Goal: Navigation & Orientation: Find specific page/section

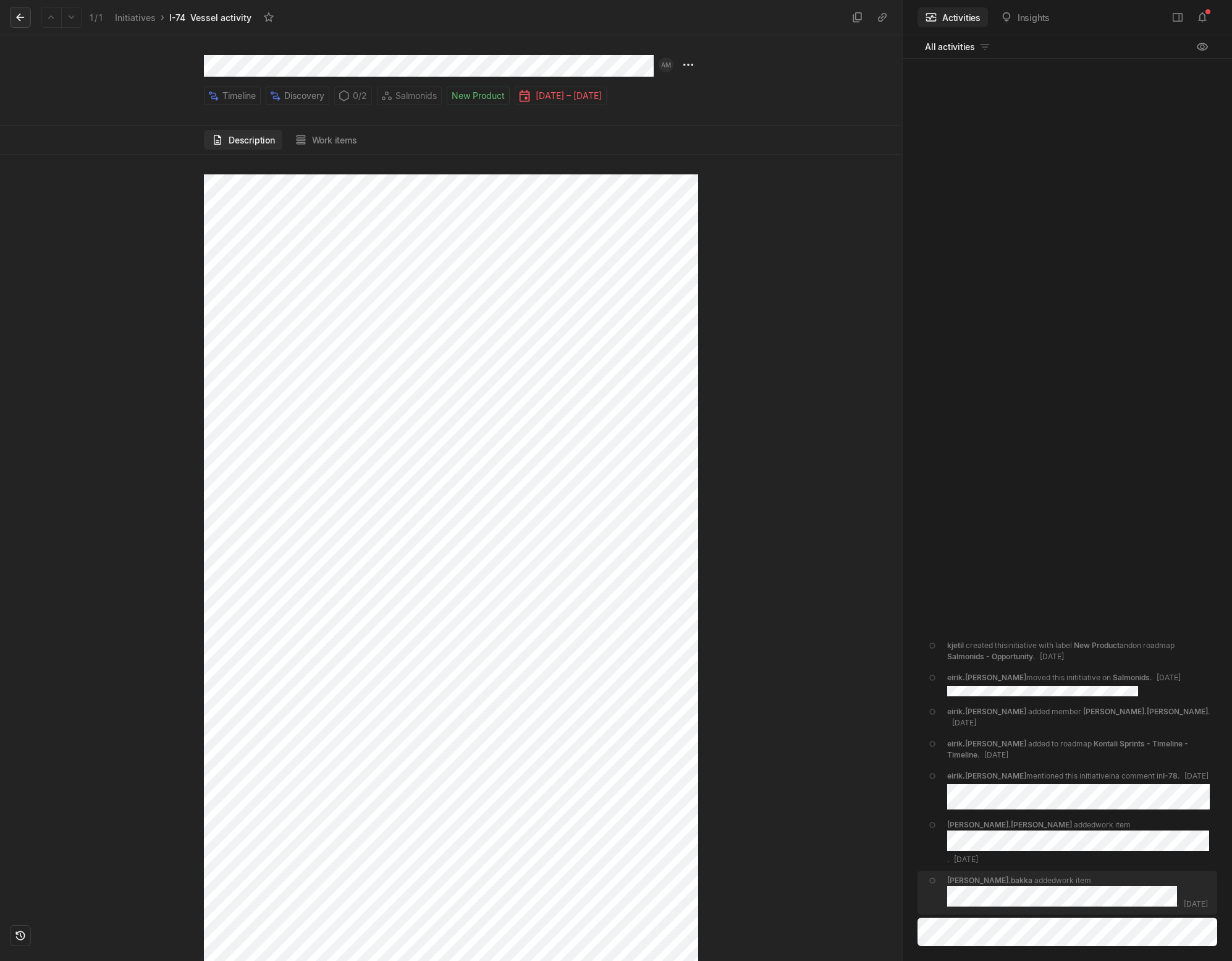
click at [25, 15] on icon at bounding box center [20, 17] width 13 height 13
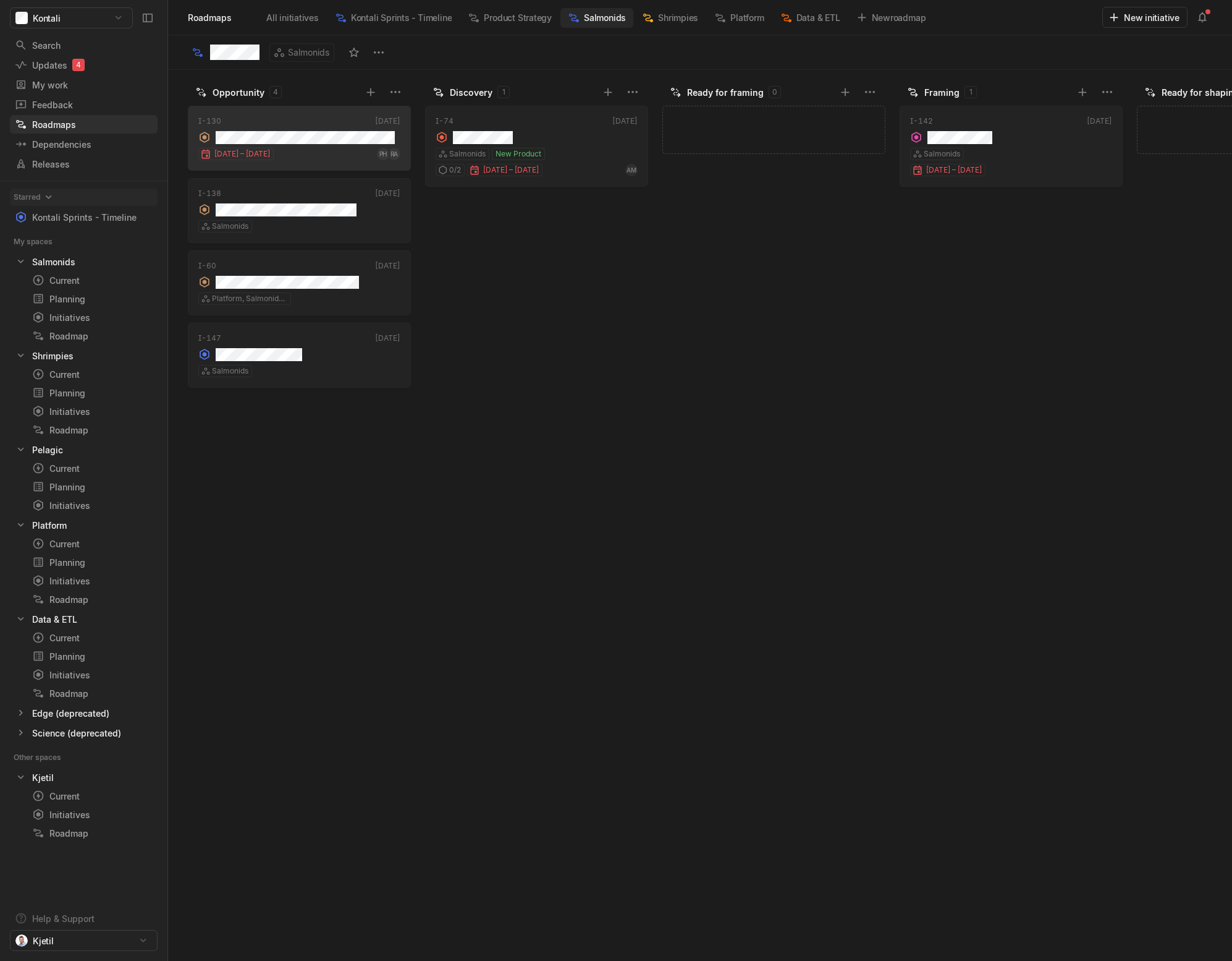
scroll to position [0, 54]
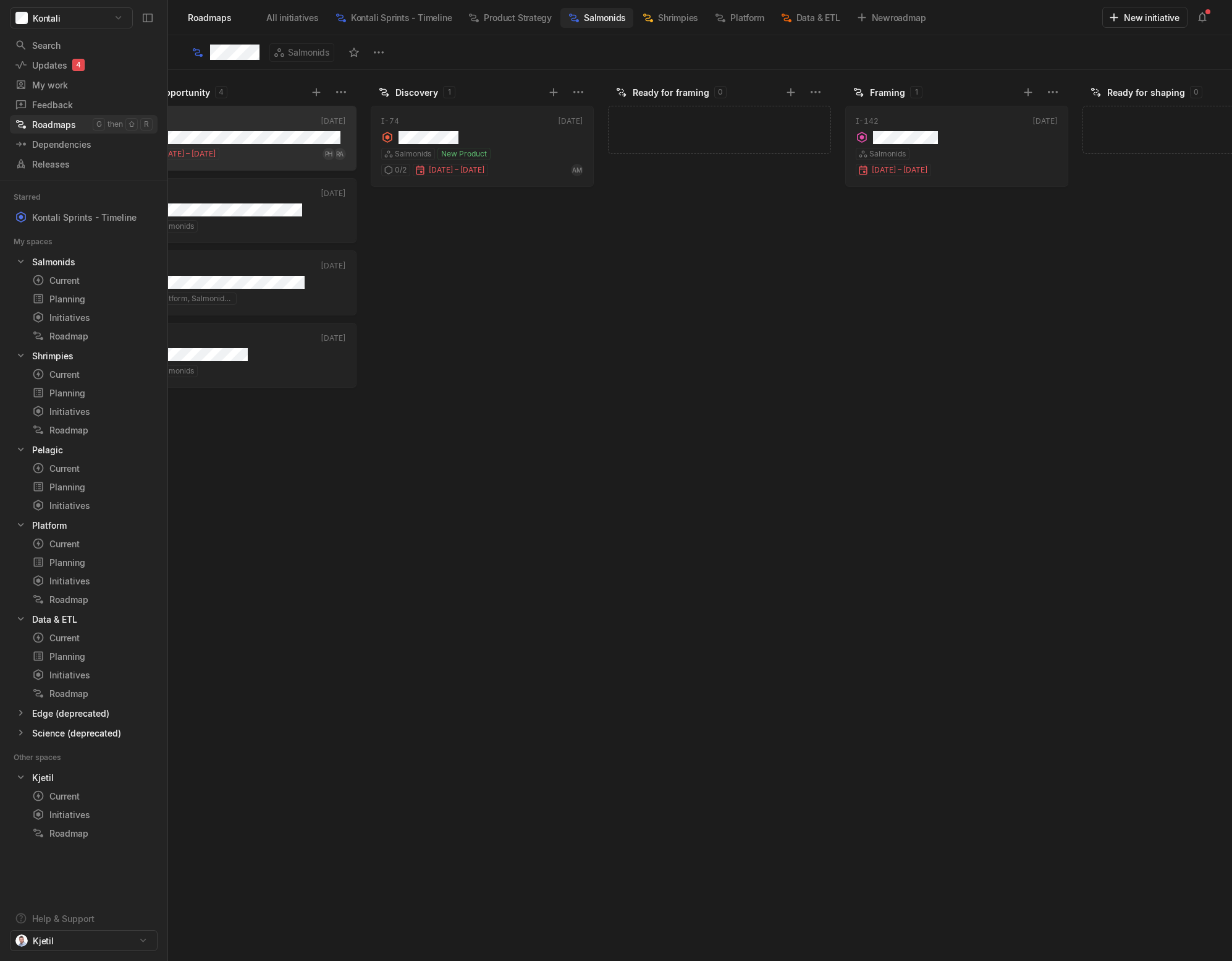
click at [70, 120] on div "Roadmaps" at bounding box center [53, 124] width 78 height 13
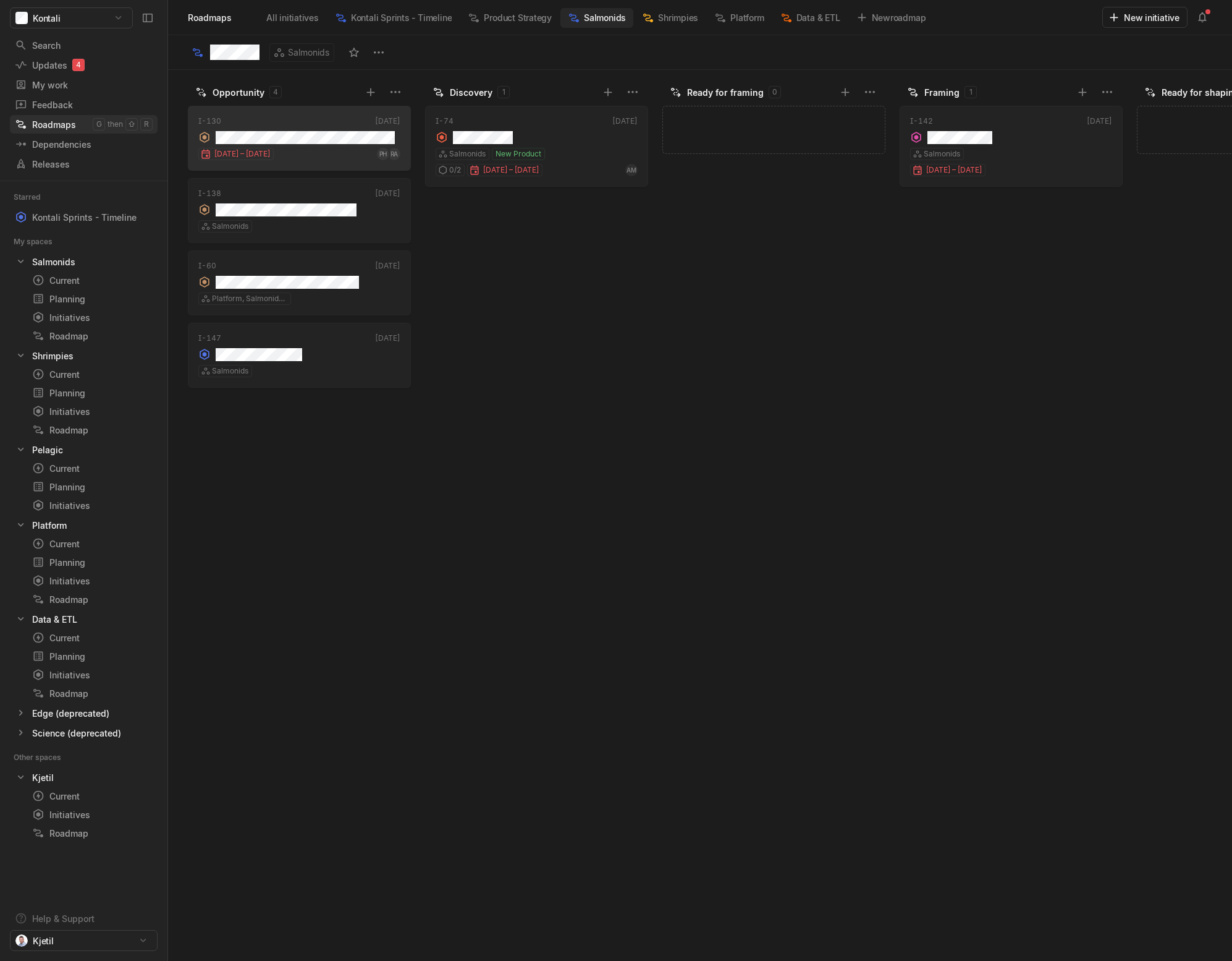
scroll to position [0, 54]
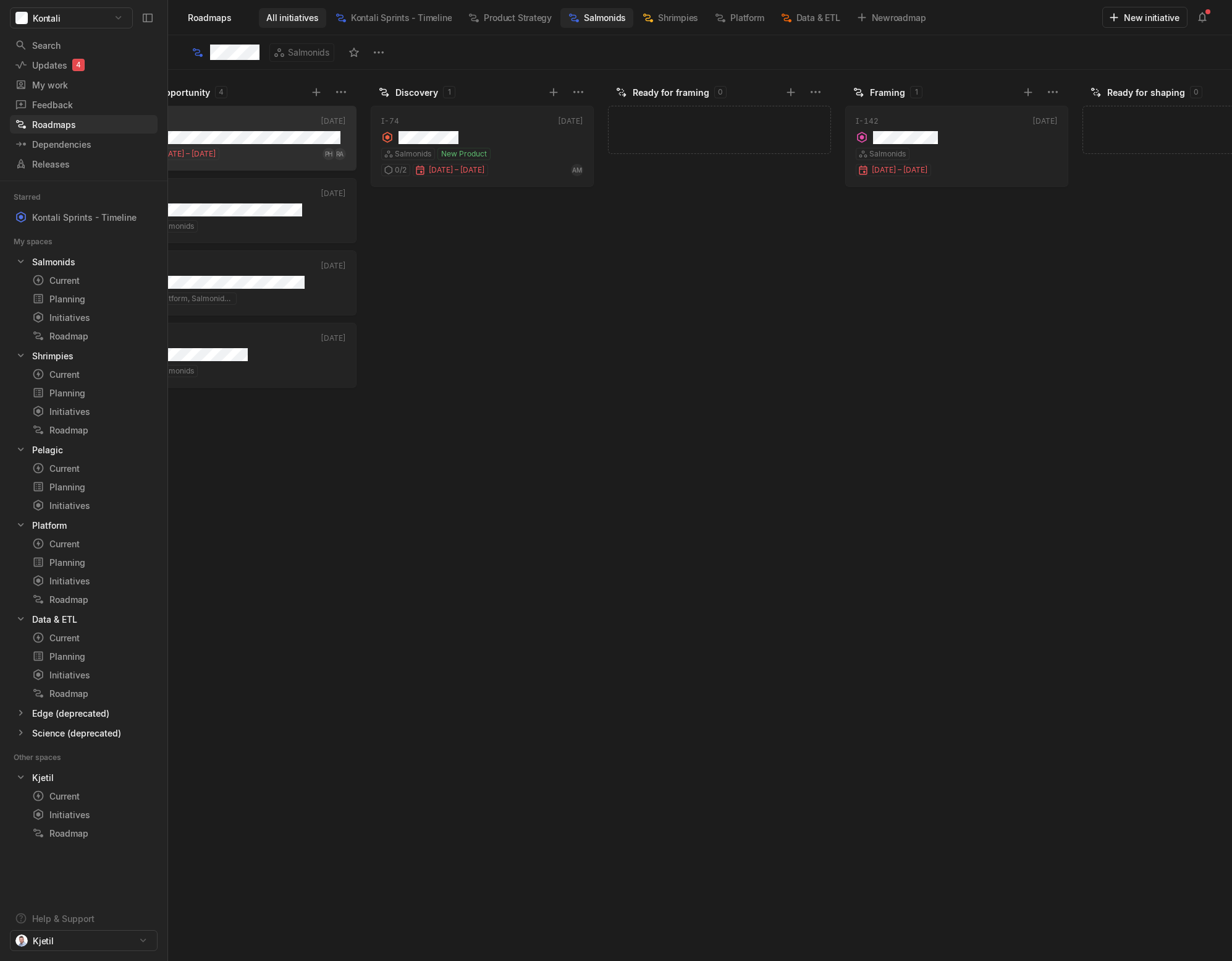
click at [289, 22] on span "All initiatives" at bounding box center [292, 18] width 53 height 13
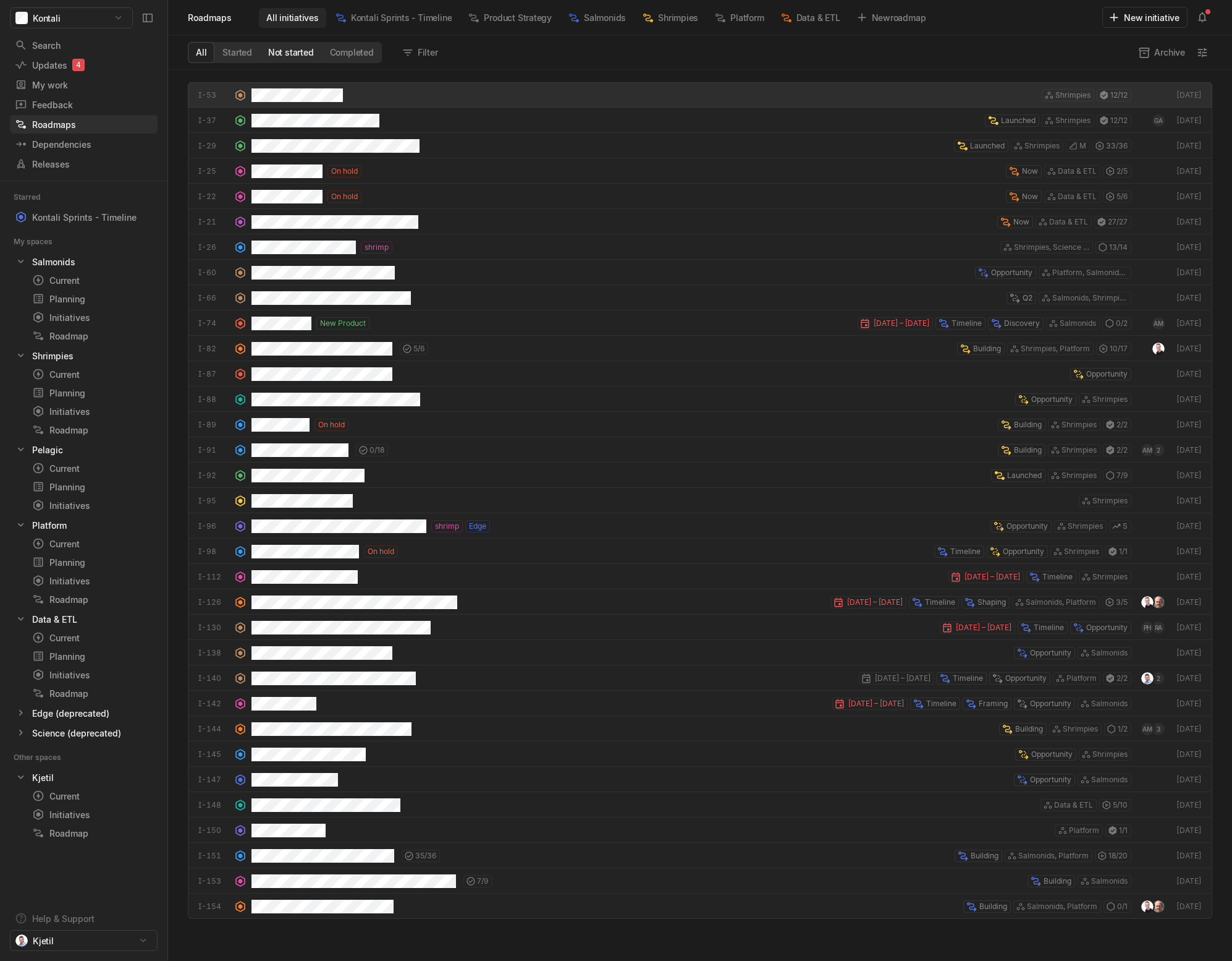
scroll to position [884, 1058]
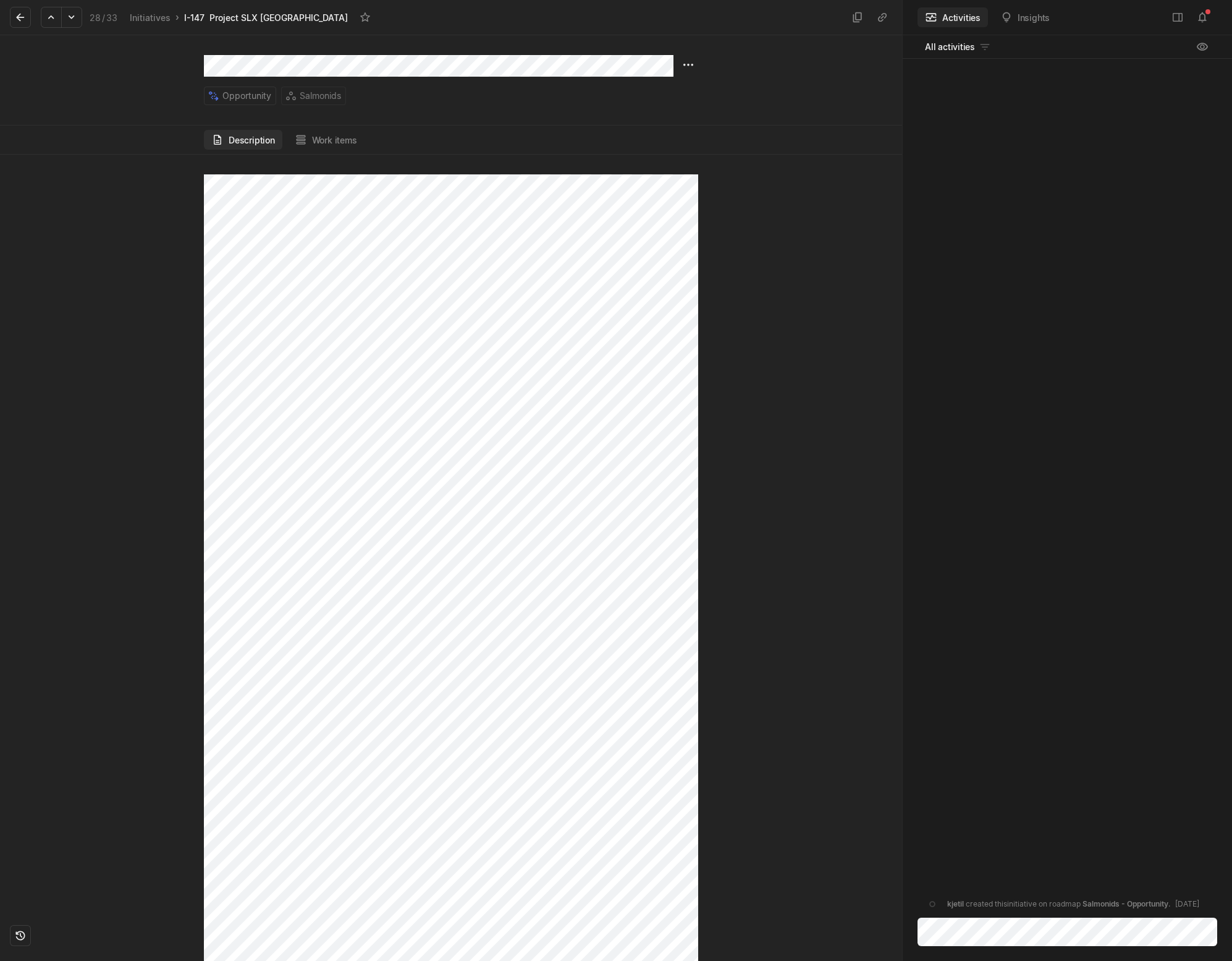
scroll to position [649, 0]
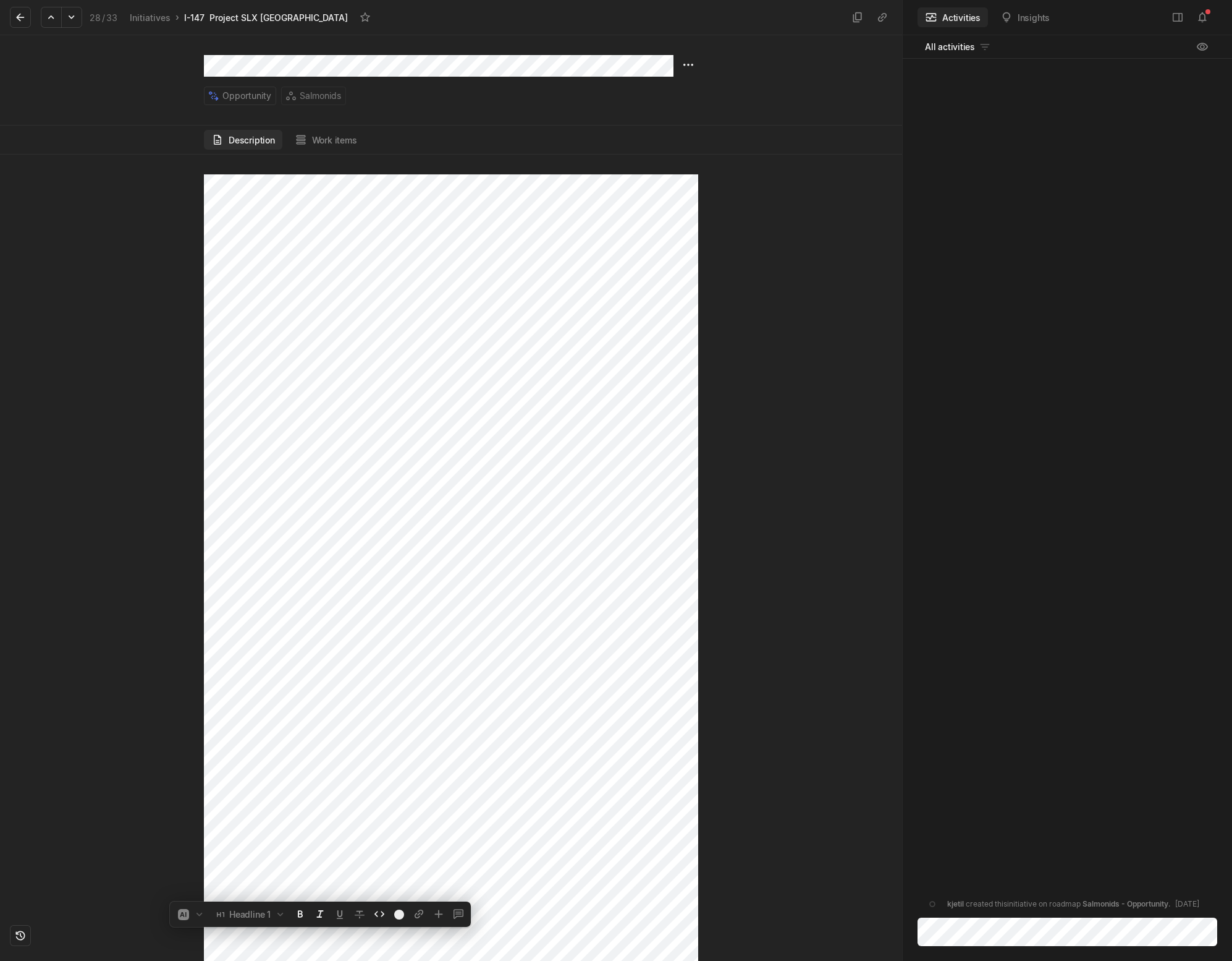
click at [762, 477] on div at bounding box center [451, 557] width 902 height 806
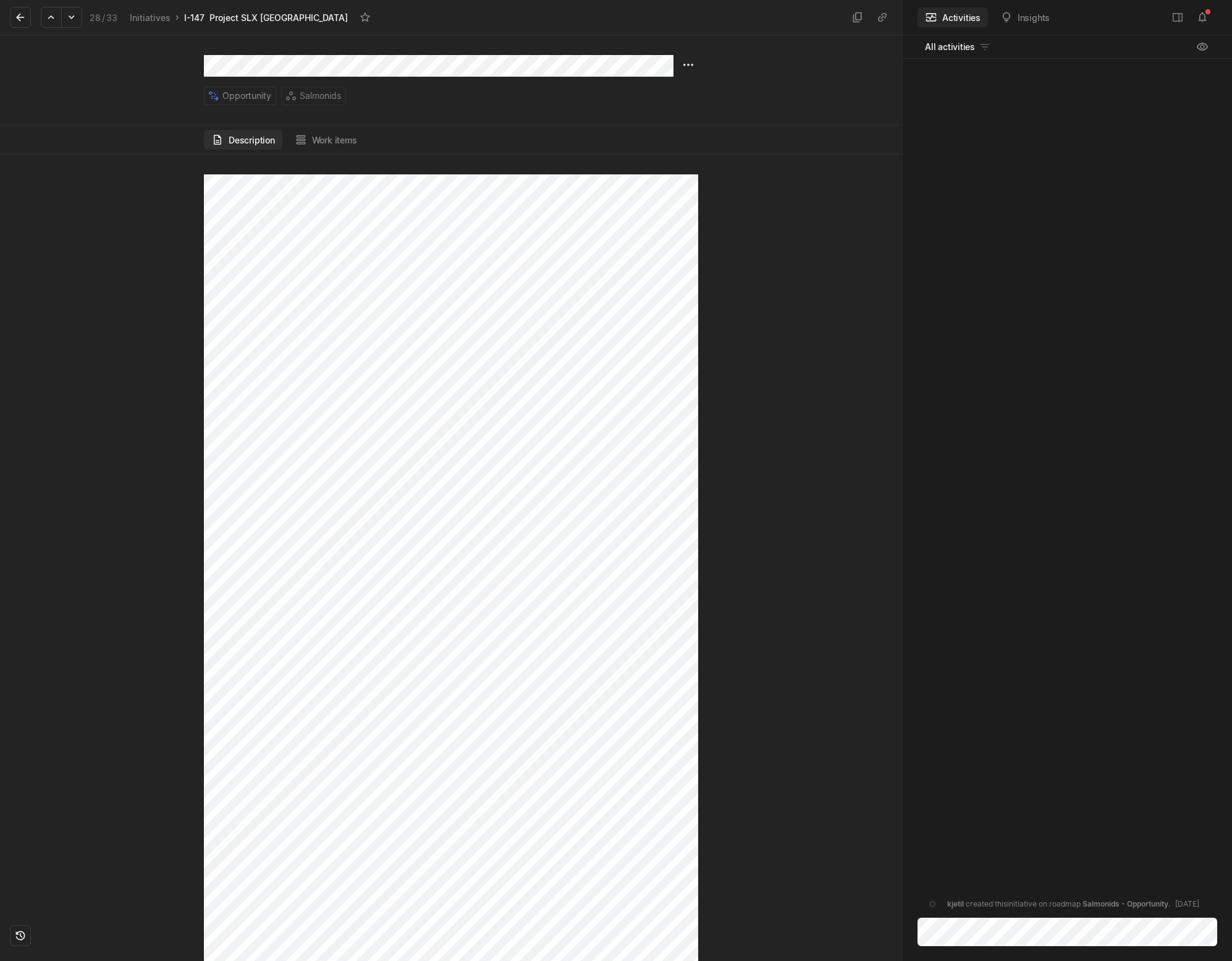
scroll to position [0, 0]
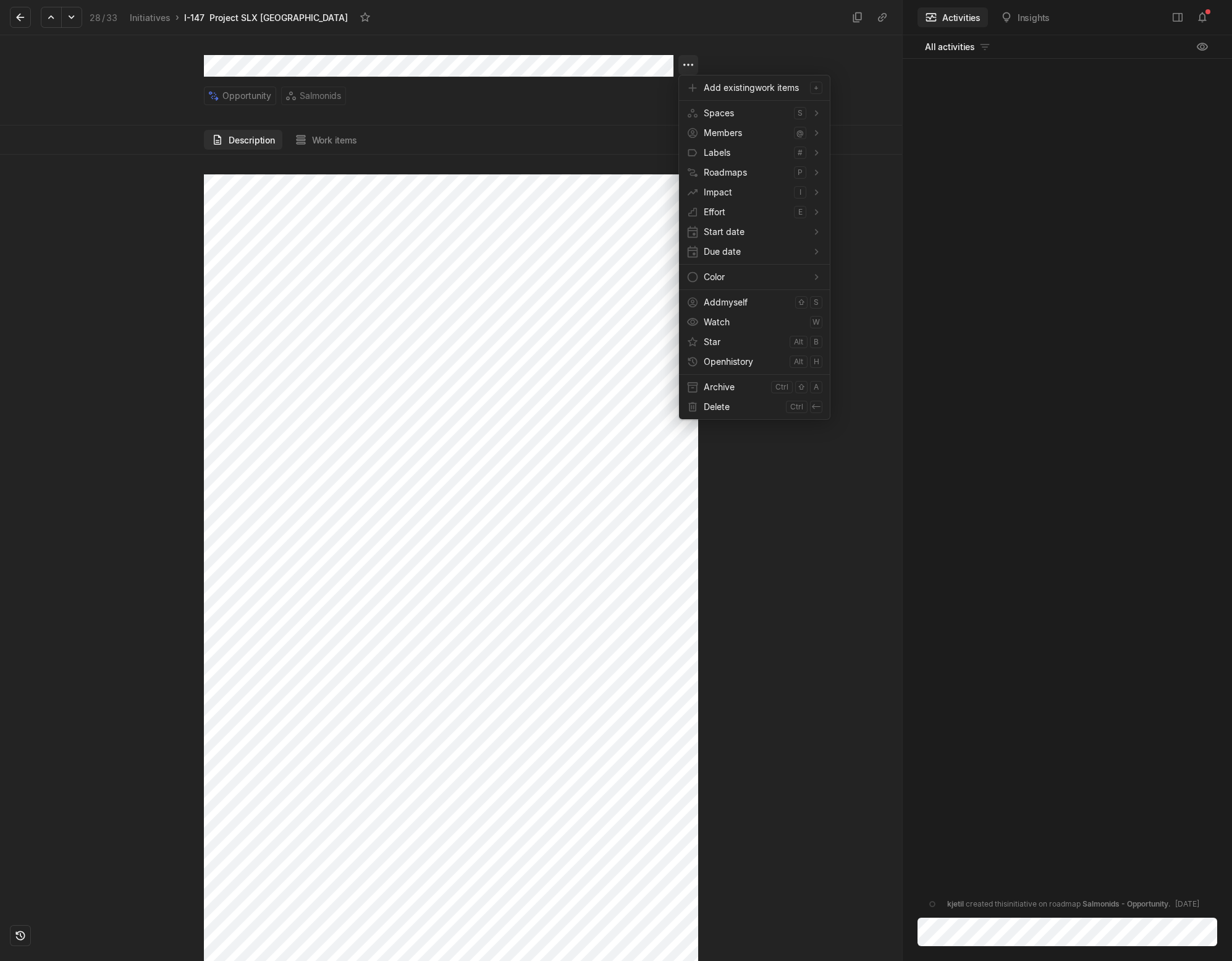
click at [687, 67] on html "Kontali Search / Updates 4 g then u My work = Feedback g then f Roadmaps g then…" at bounding box center [616, 480] width 1232 height 961
click at [715, 381] on span "Archive" at bounding box center [735, 387] width 63 height 20
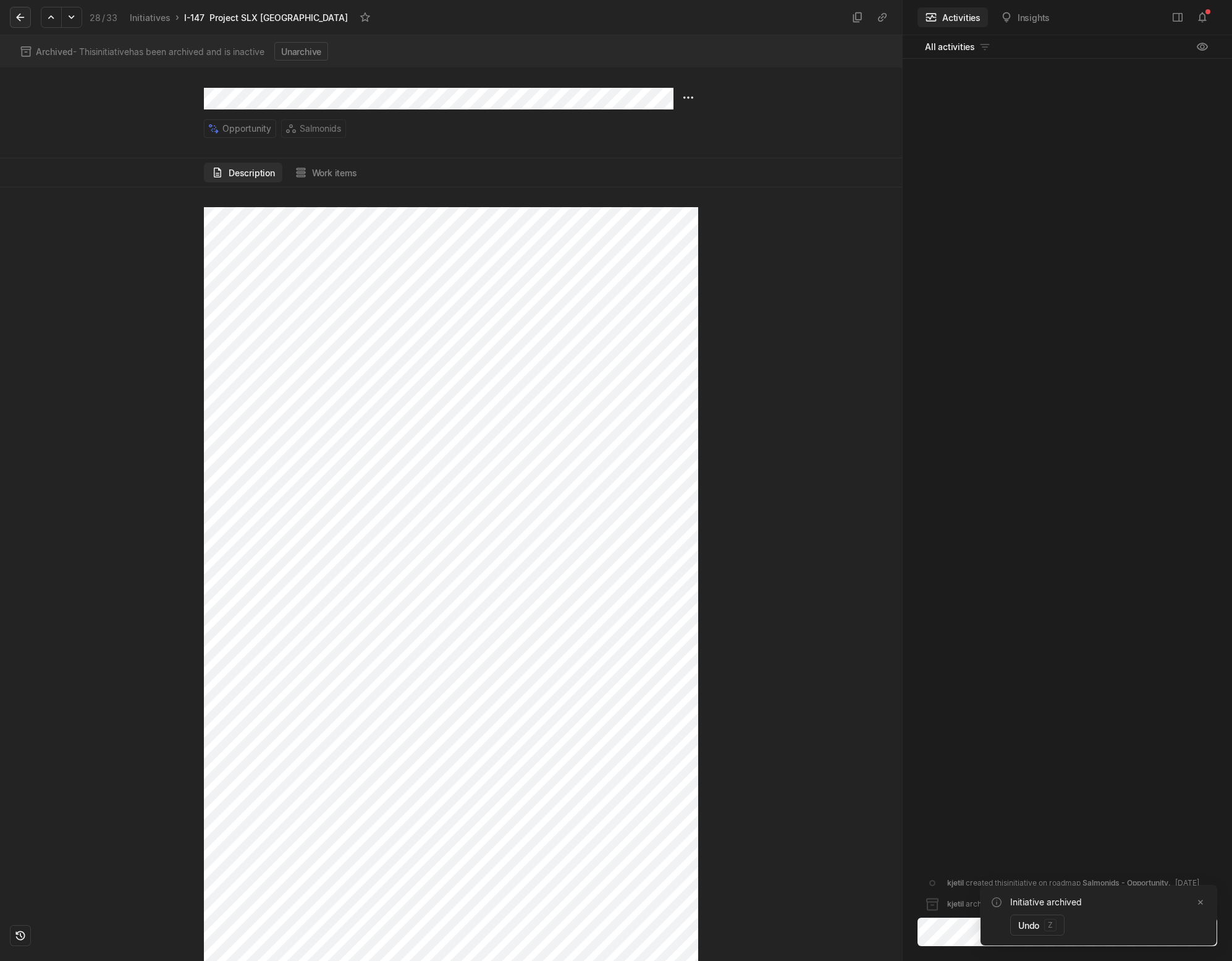
click at [11, 13] on button at bounding box center [20, 17] width 21 height 21
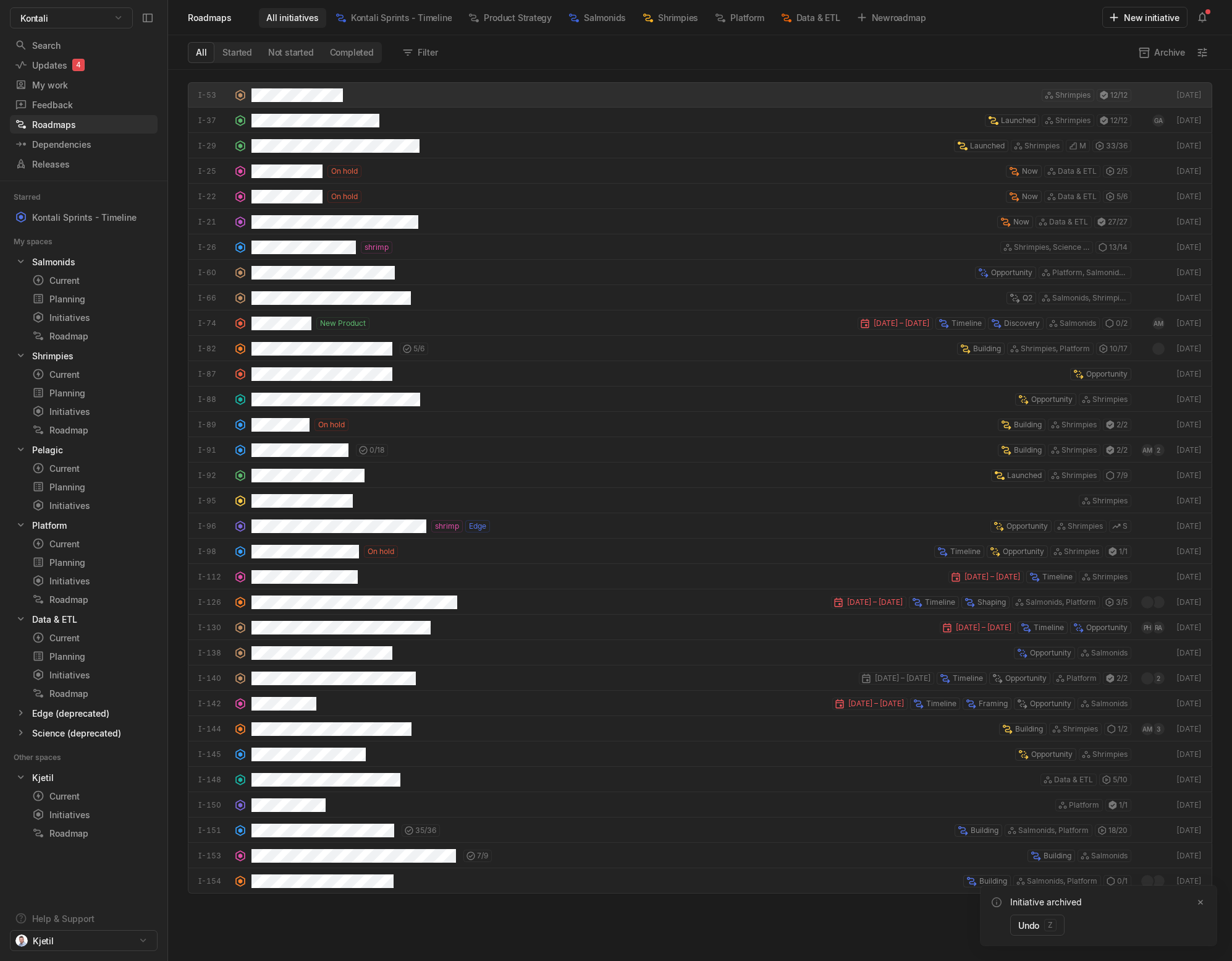
scroll to position [884, 1058]
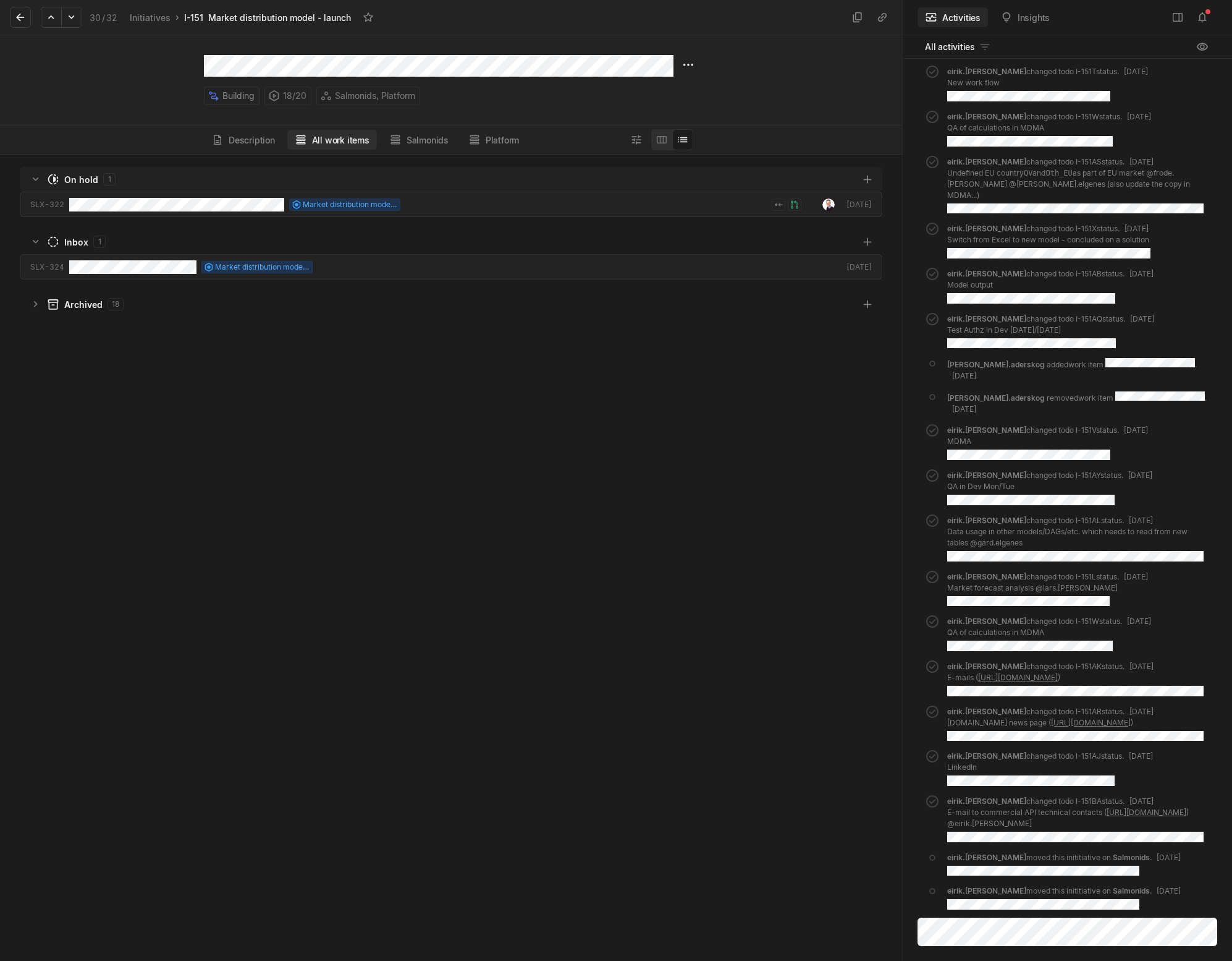
scroll to position [800, 896]
click at [258, 144] on button "Description" at bounding box center [243, 139] width 78 height 20
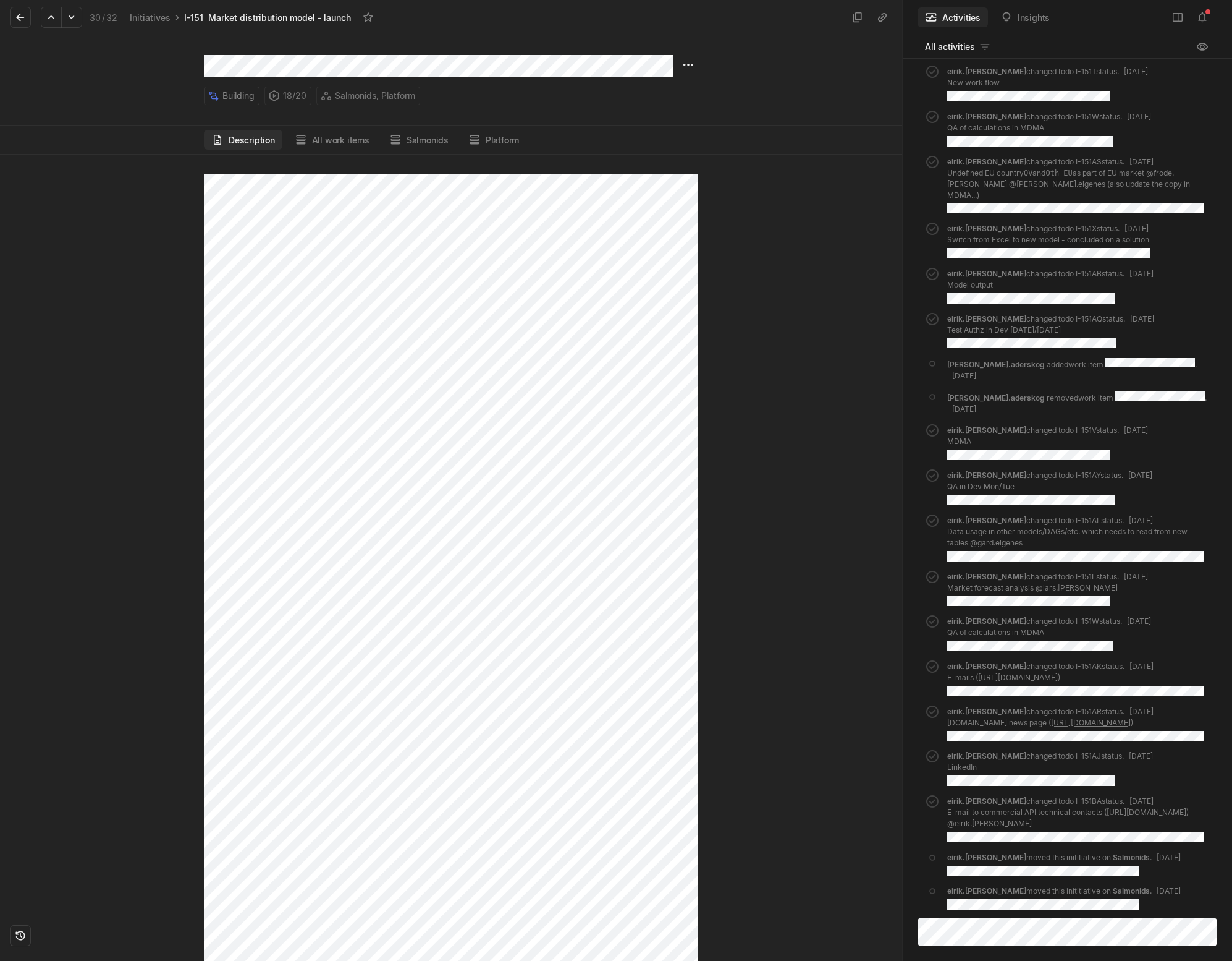
scroll to position [3053, 0]
click at [344, 134] on button "All work items" at bounding box center [331, 139] width 89 height 20
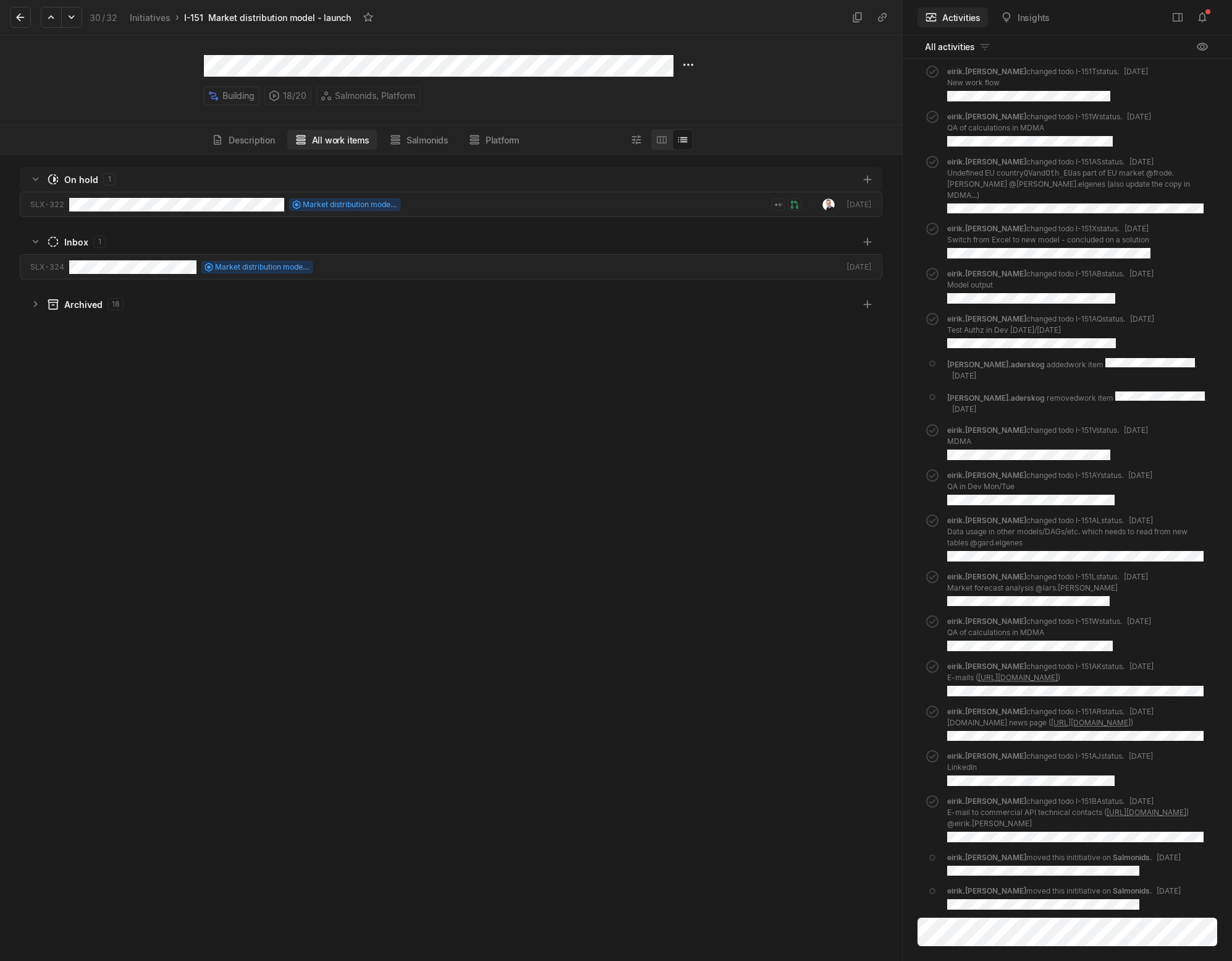
scroll to position [800, 896]
click at [687, 62] on html "Kontali Search / Updates 4 g then u My work = Feedback g then f Roadmaps g then…" at bounding box center [616, 480] width 1232 height 961
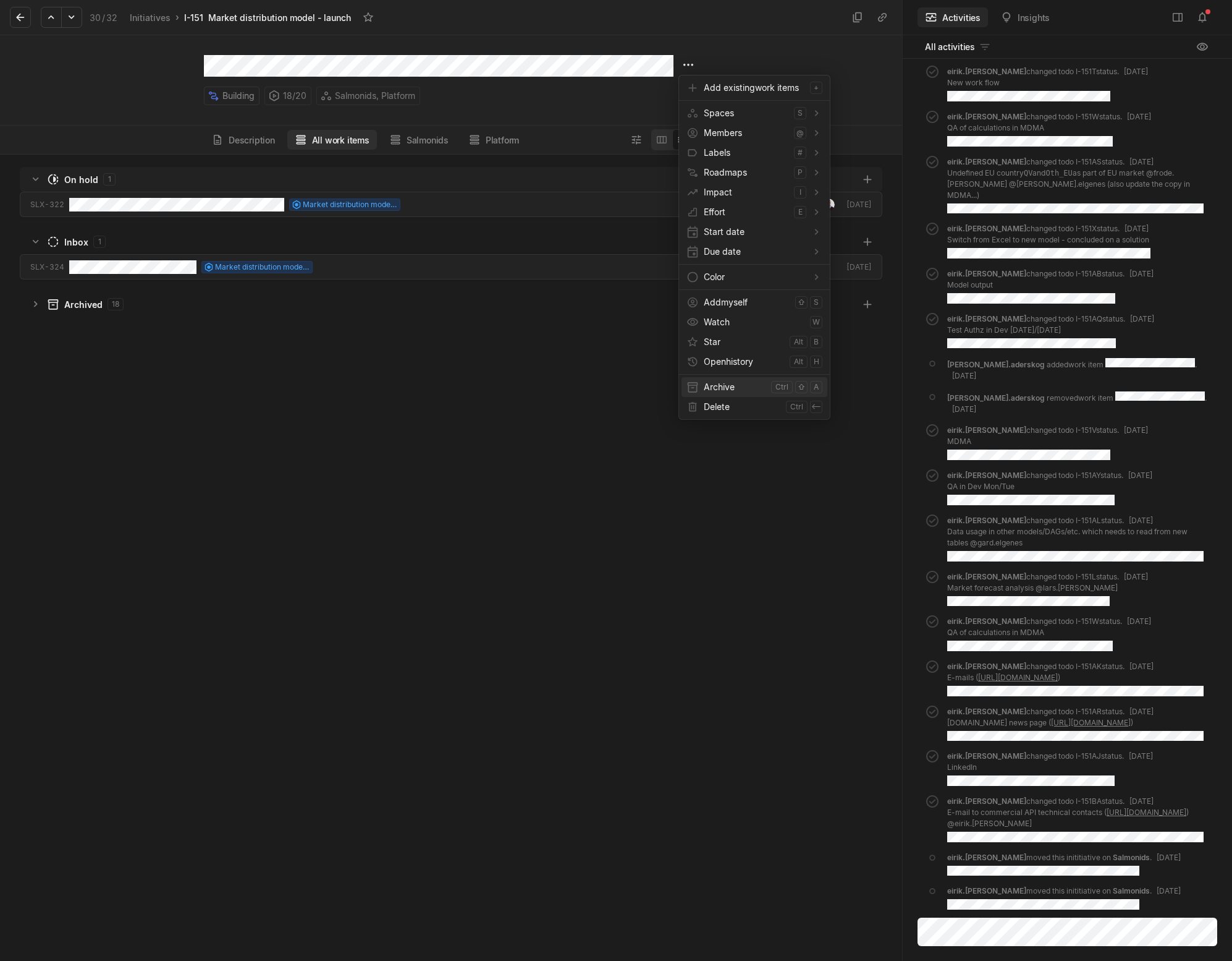
click at [716, 387] on span "Archive" at bounding box center [735, 387] width 63 height 20
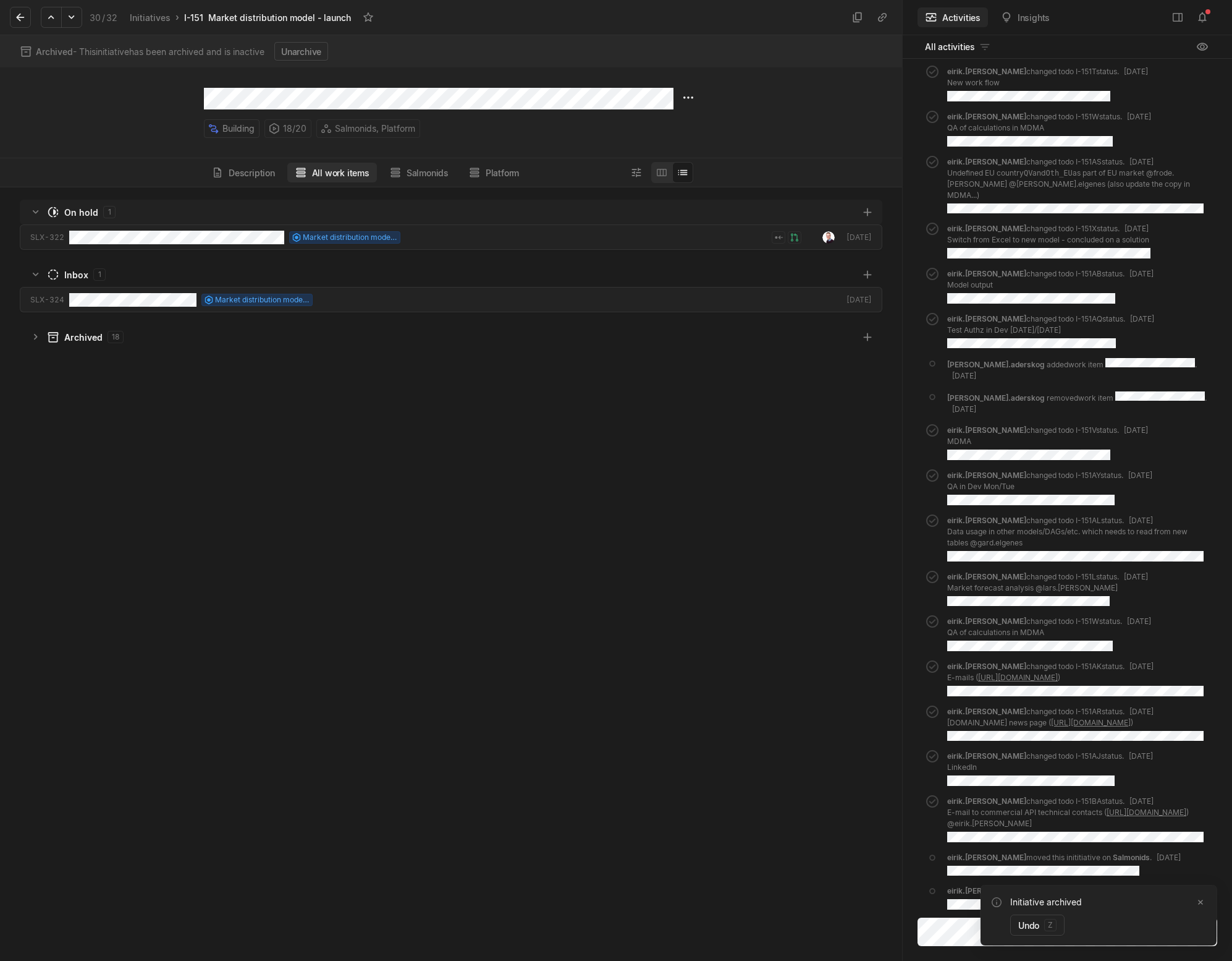
scroll to position [767, 896]
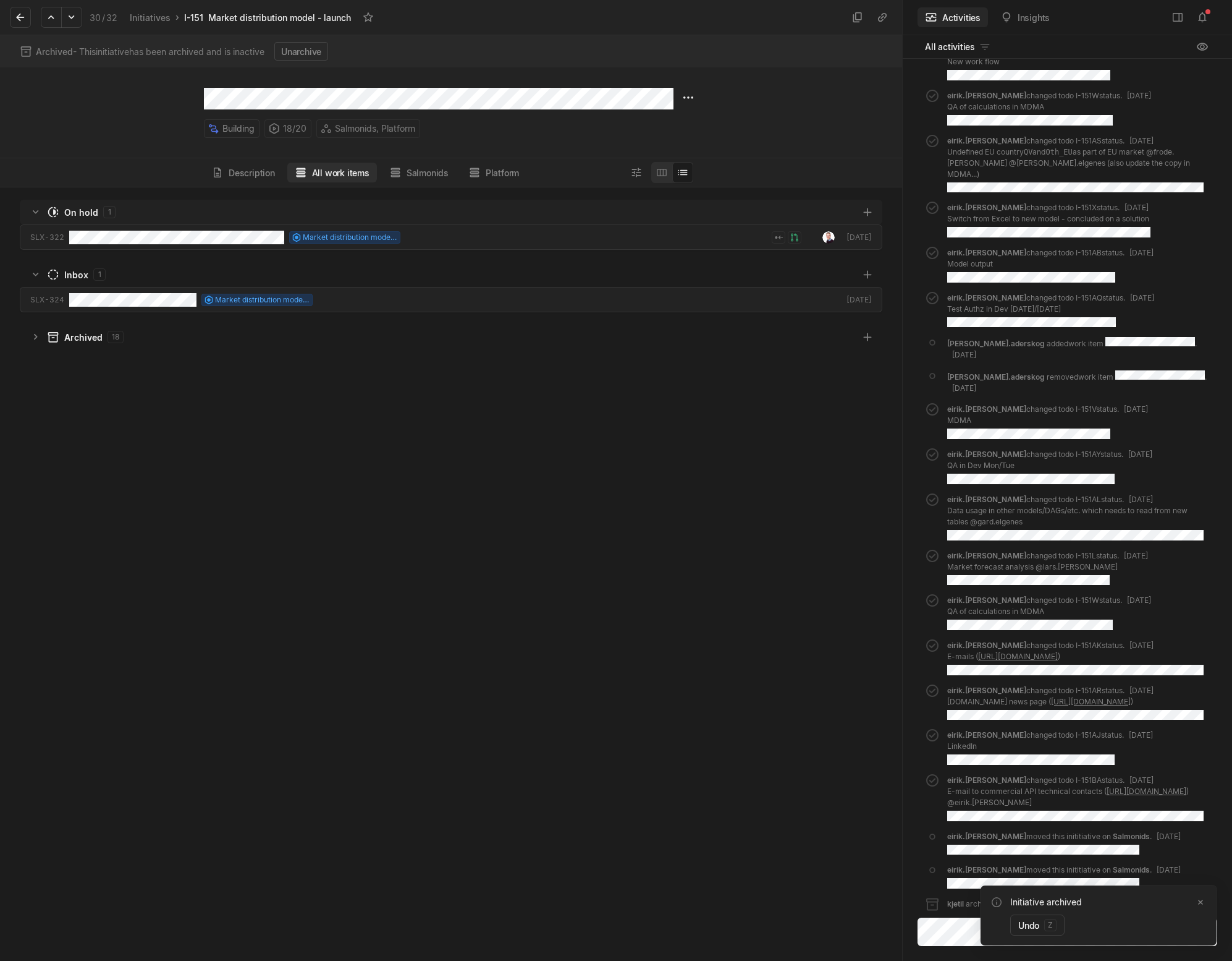
drag, startPoint x: 23, startPoint y: 19, endPoint x: 69, endPoint y: 79, distance: 75.6
click at [23, 19] on icon at bounding box center [20, 17] width 13 height 13
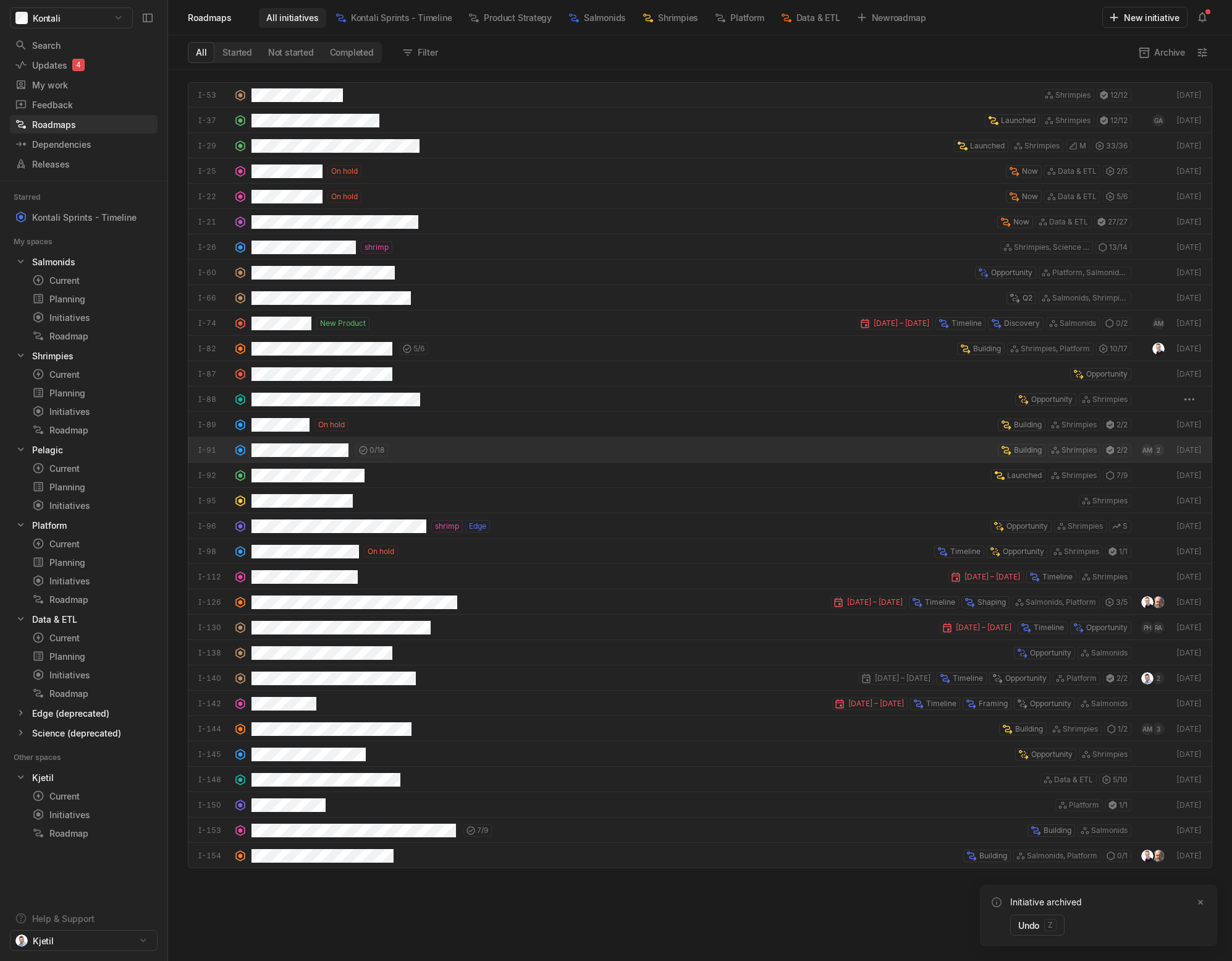
scroll to position [884, 1058]
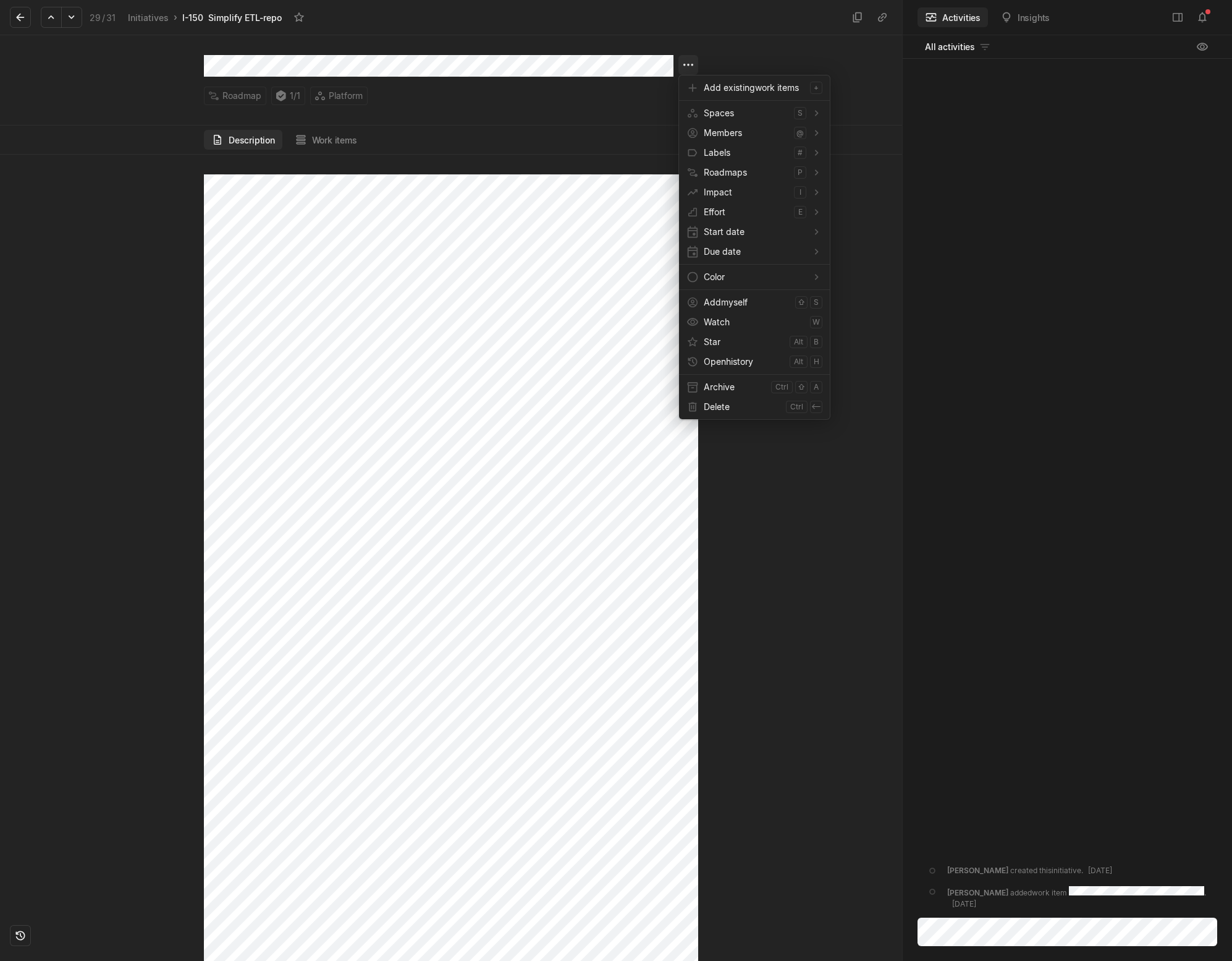
click at [683, 62] on html "Kontali Search / Updates 4 g then u My work = Feedback g then f Roadmaps g then…" at bounding box center [616, 480] width 1232 height 961
click at [707, 380] on span "Archive" at bounding box center [735, 387] width 63 height 20
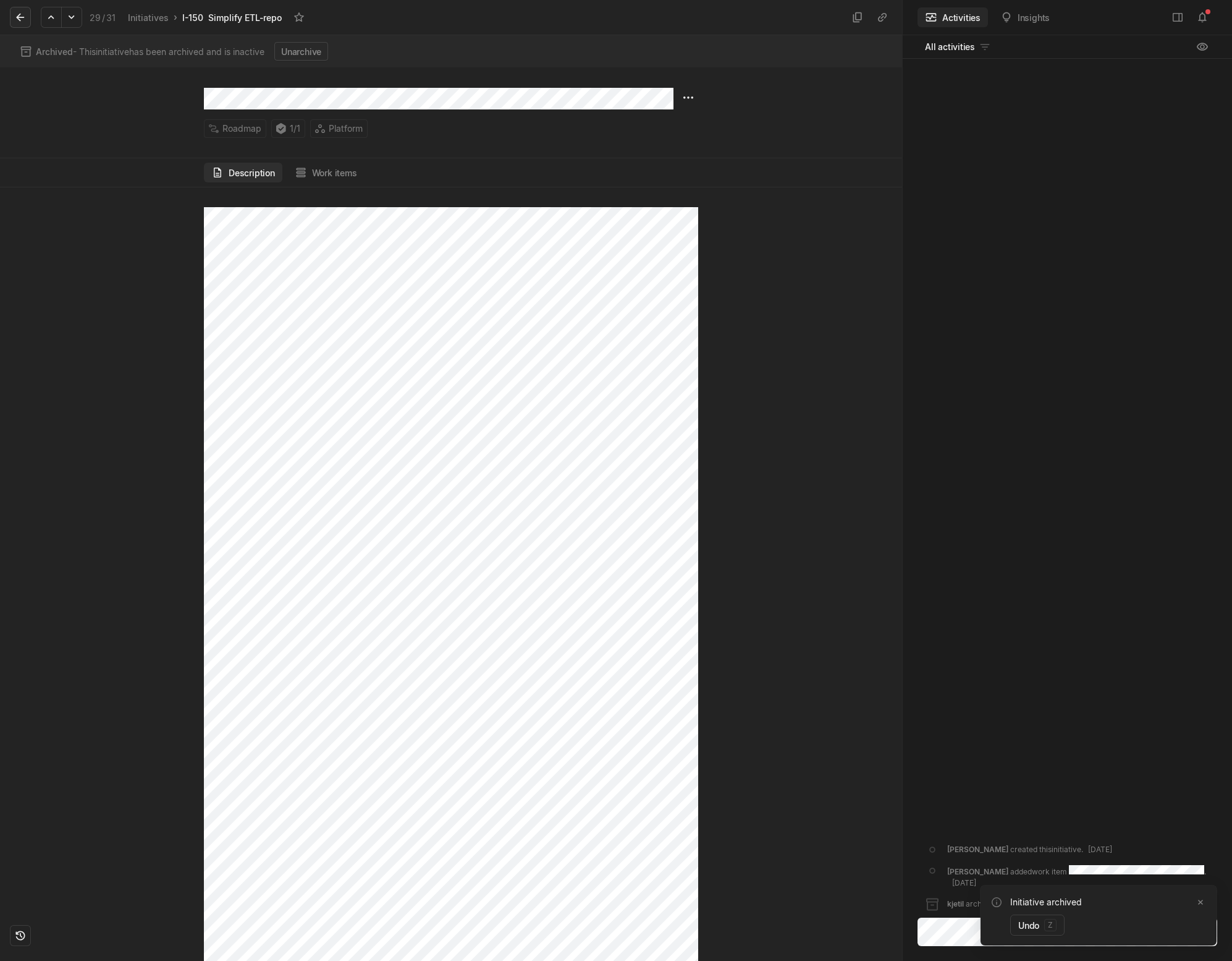
click at [23, 22] on icon at bounding box center [20, 17] width 13 height 13
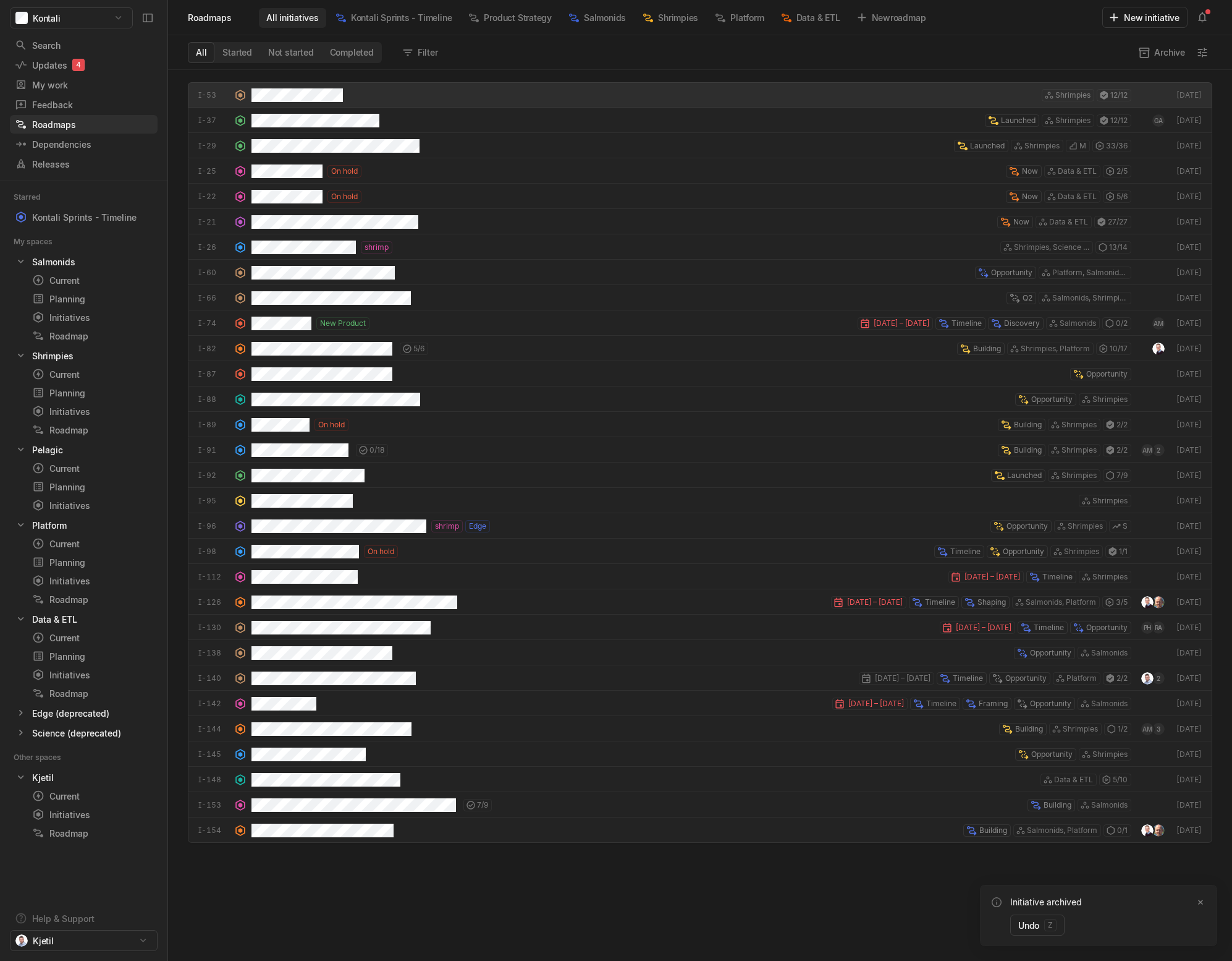
scroll to position [884, 1058]
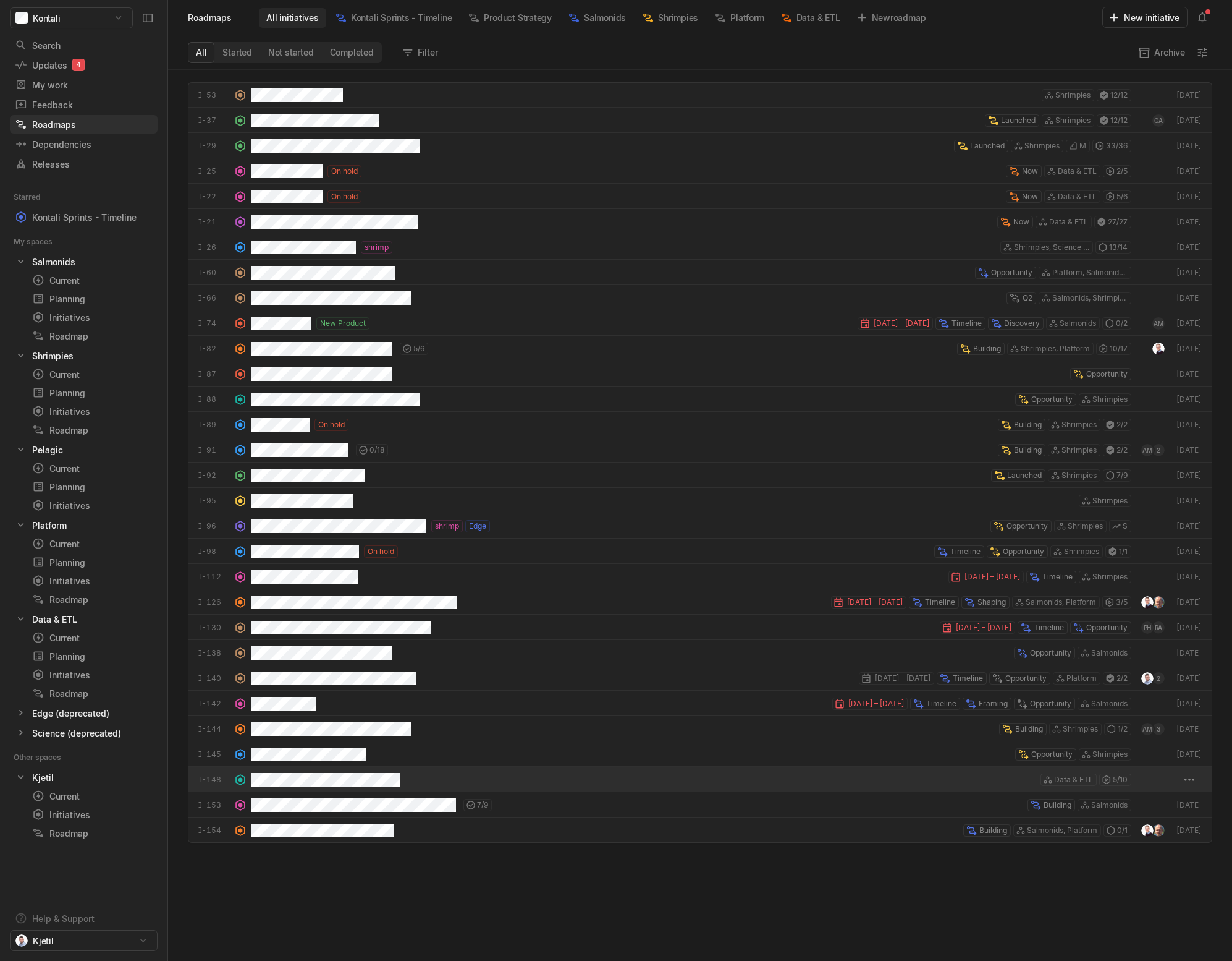
click at [286, 787] on div "grid" at bounding box center [328, 779] width 154 height 25
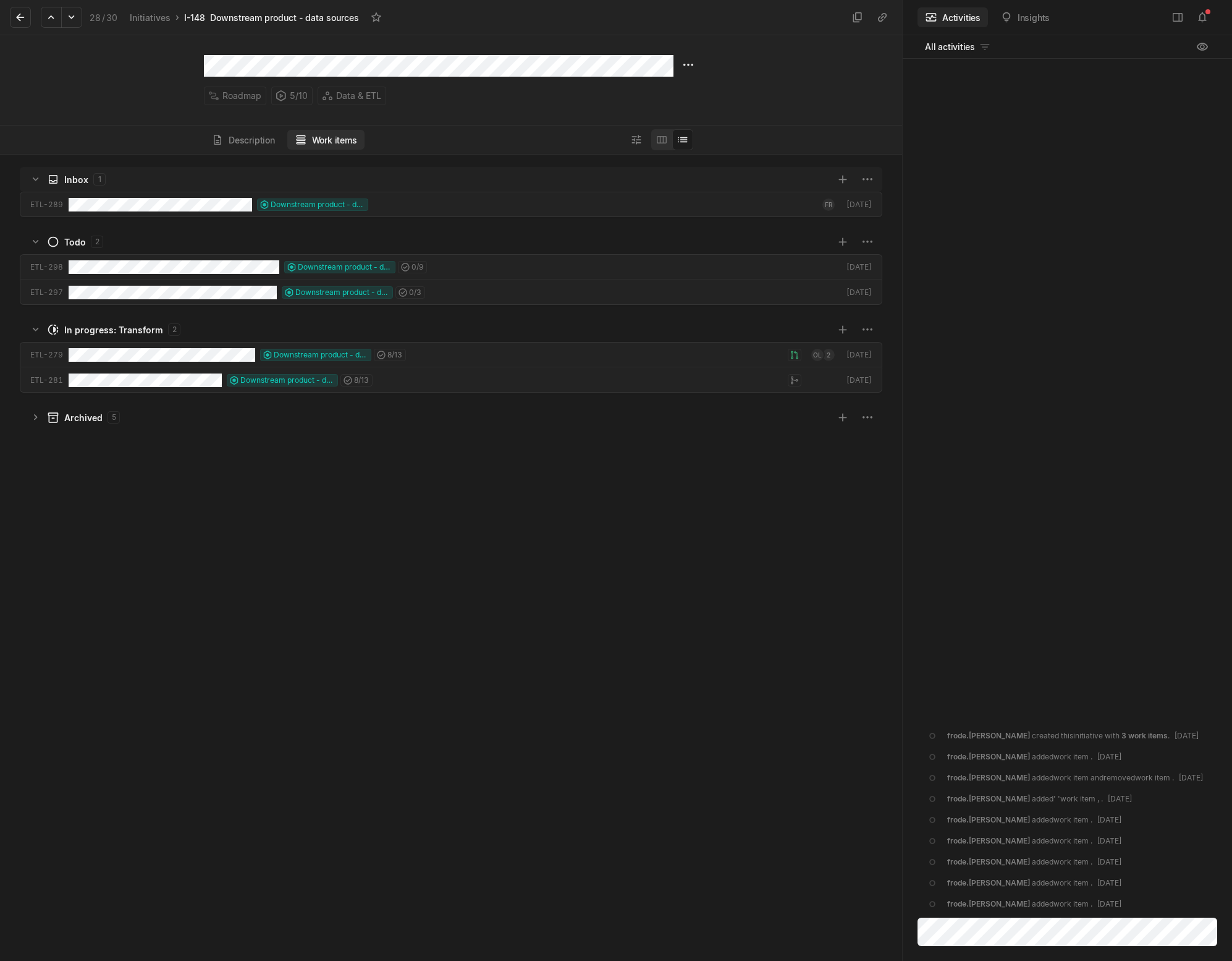
scroll to position [800, 896]
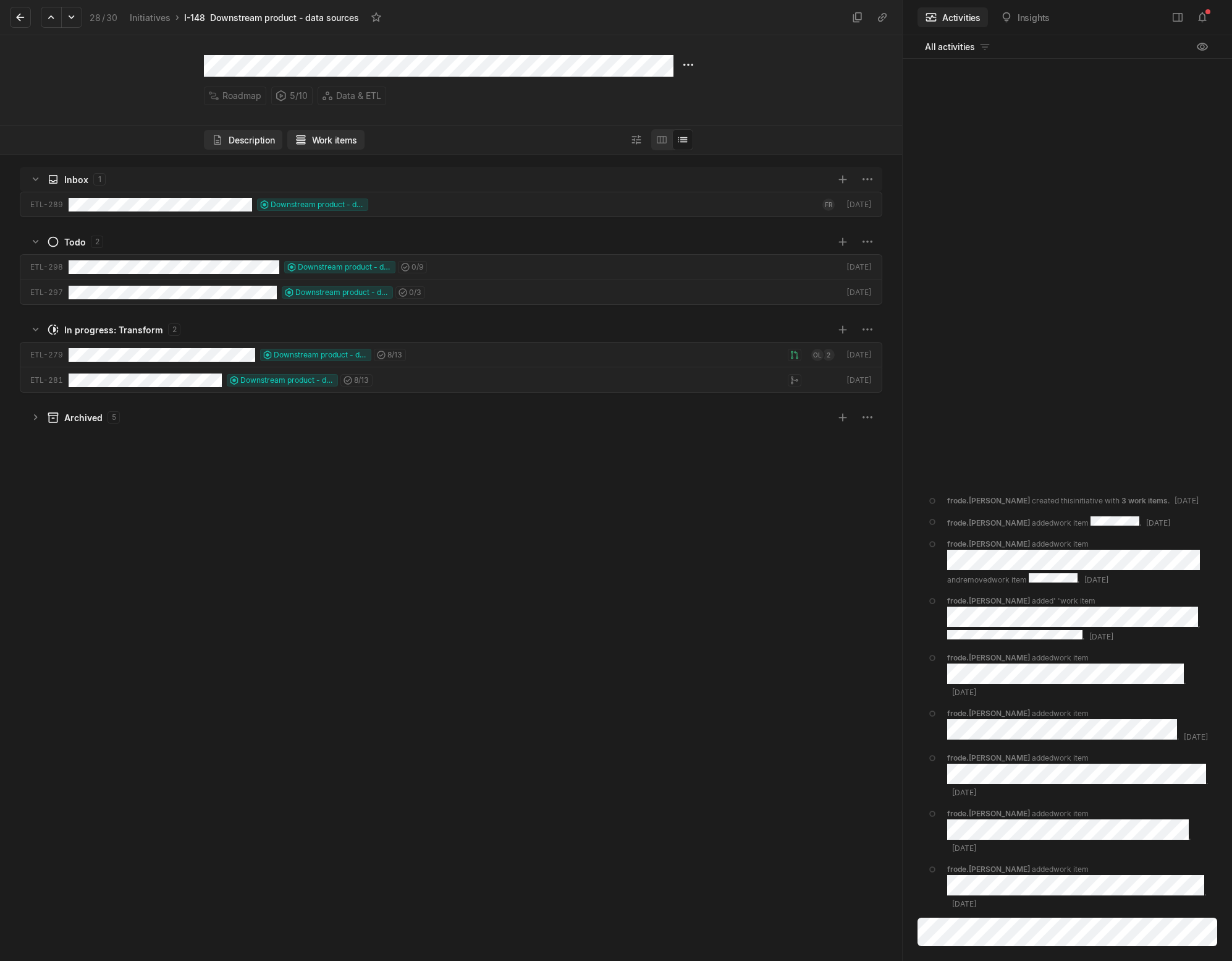
click at [236, 144] on button "Description" at bounding box center [243, 139] width 78 height 20
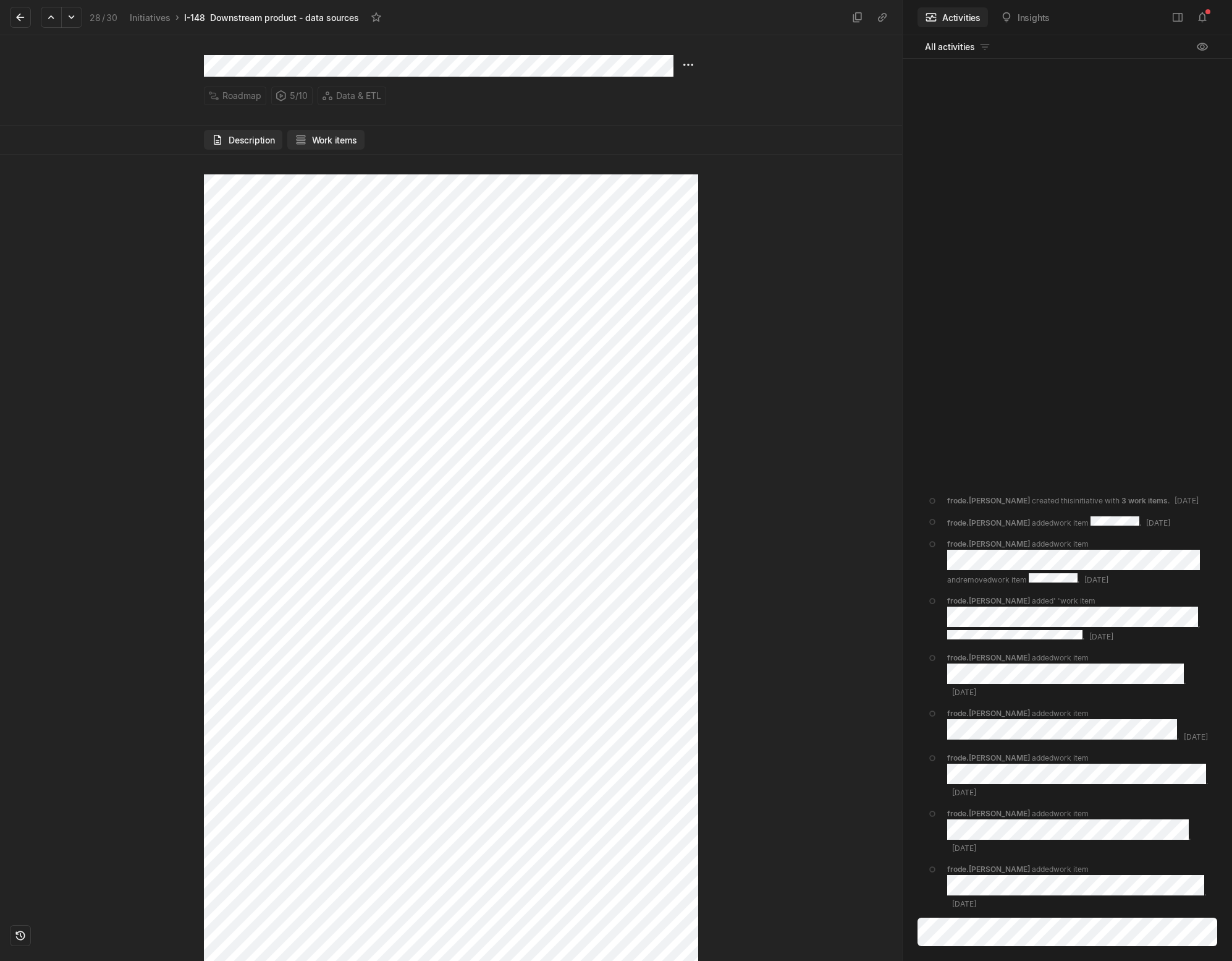
click at [322, 140] on button "Work items" at bounding box center [326, 139] width 78 height 20
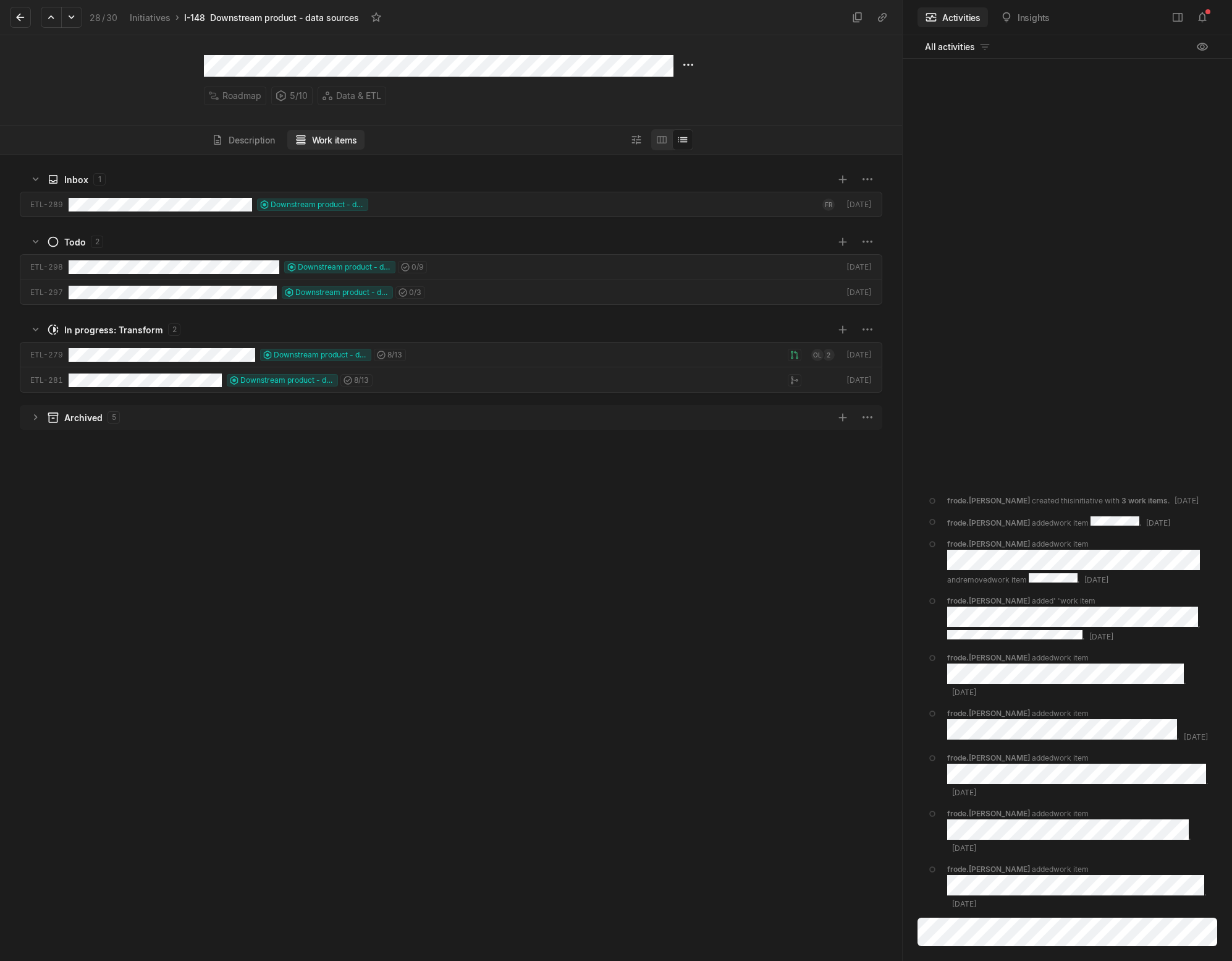
click at [234, 527] on div "Inbox 1 ETL-289 Downstream product - data sources [DATE] Todo 2 ETL-298 Downstr…" at bounding box center [451, 557] width 902 height 806
click at [1108, 226] on div "frode.[PERSON_NAME] created this initiative with 3 work item s . [DATE] frode.[…" at bounding box center [1068, 488] width 330 height 861
